Goal: Information Seeking & Learning: Learn about a topic

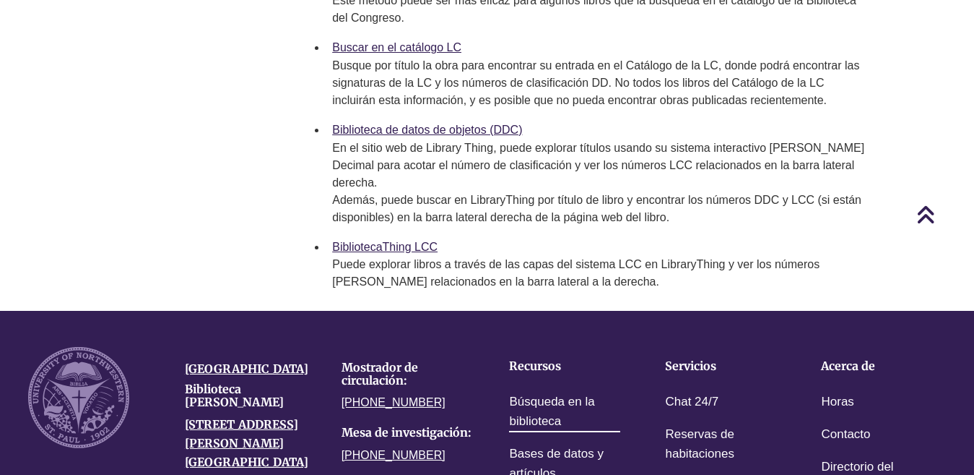
scroll to position [1173, 0]
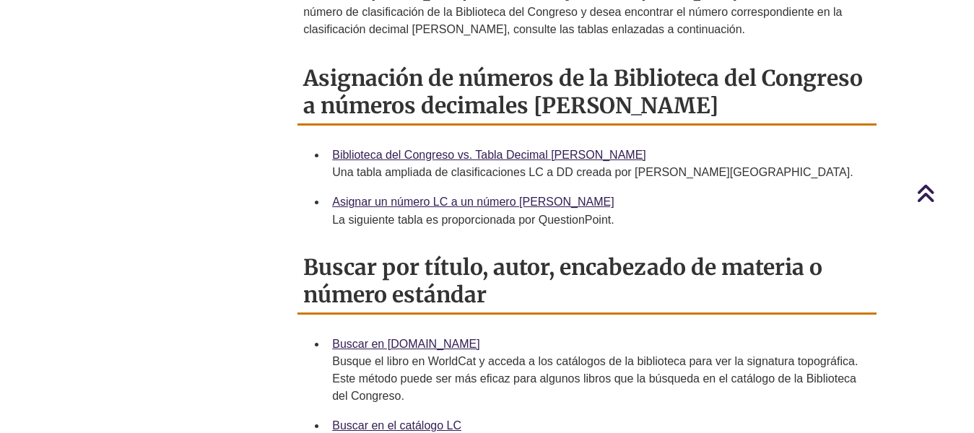
scroll to position [1011, 0]
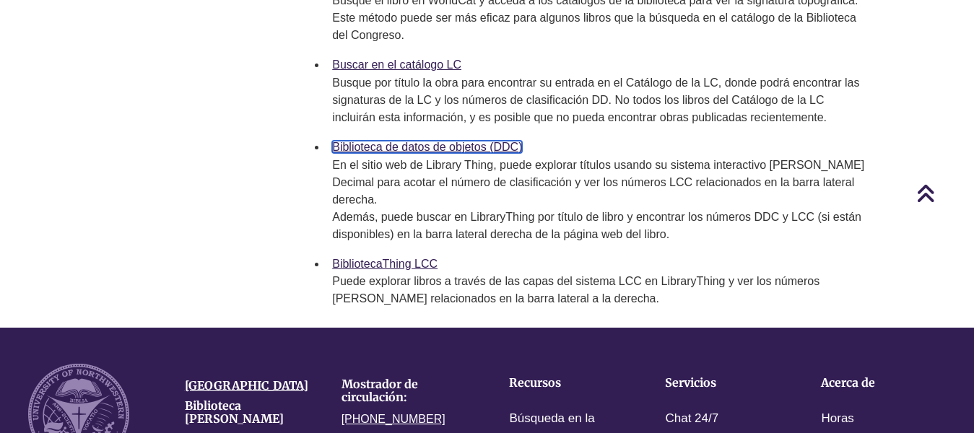
click at [415, 149] on font "Biblioteca de datos de objetos (DDC)" at bounding box center [427, 147] width 190 height 12
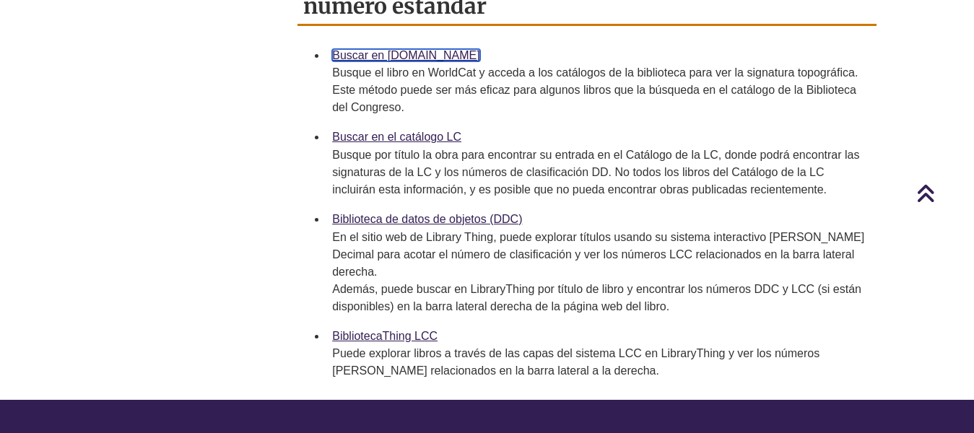
click at [436, 52] on font "Buscar en [DOMAIN_NAME]" at bounding box center [406, 55] width 148 height 12
click at [412, 54] on font "Buscar en [DOMAIN_NAME]" at bounding box center [406, 55] width 148 height 12
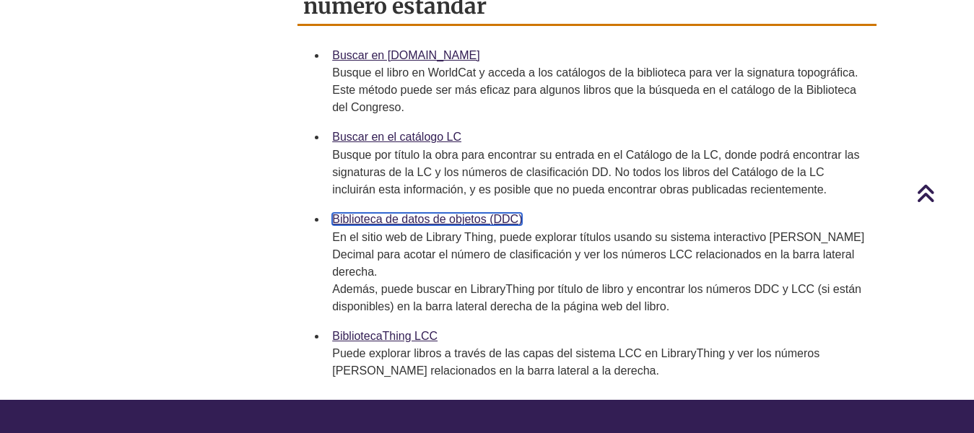
click at [422, 220] on font "Biblioteca de datos de objetos (DDC)" at bounding box center [427, 219] width 190 height 12
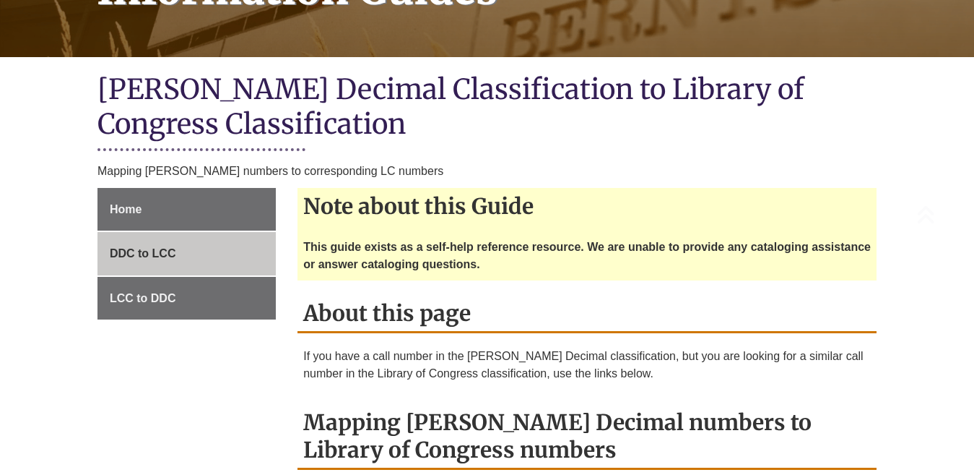
scroll to position [306, 0]
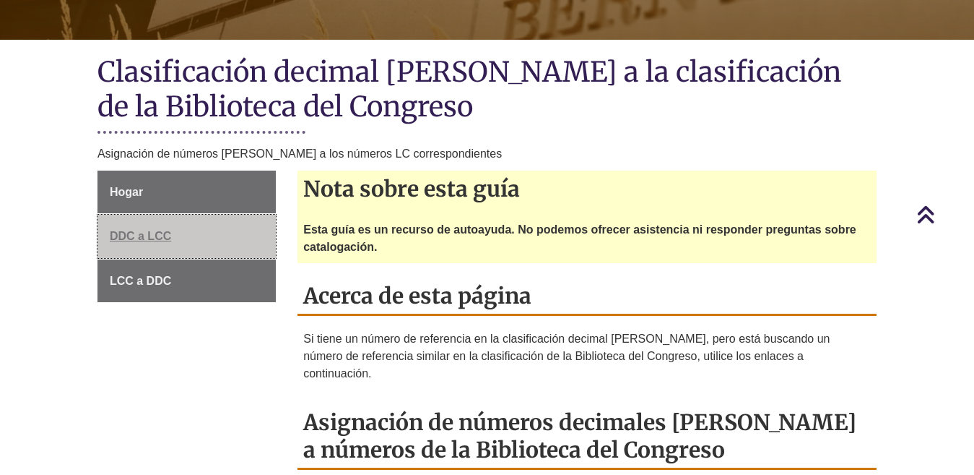
click at [163, 231] on font "DDC a LCC" at bounding box center [140, 236] width 61 height 12
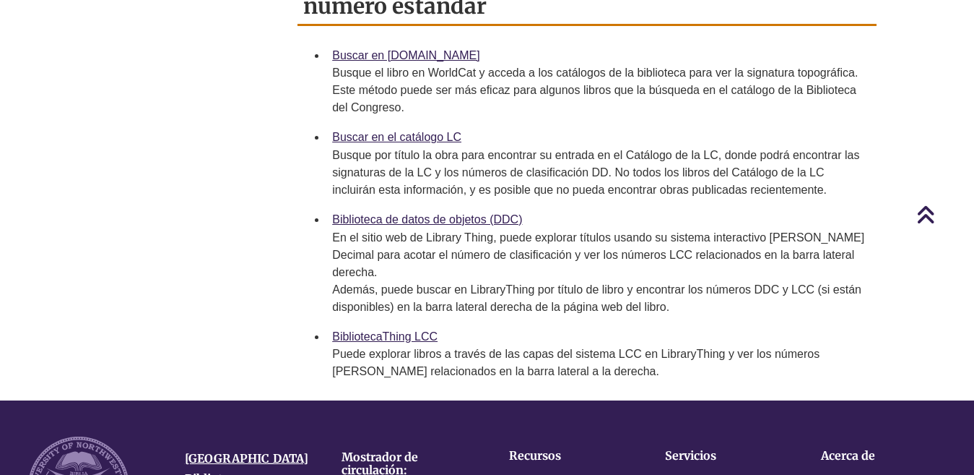
scroll to position [1083, 0]
